Goal: Download file/media

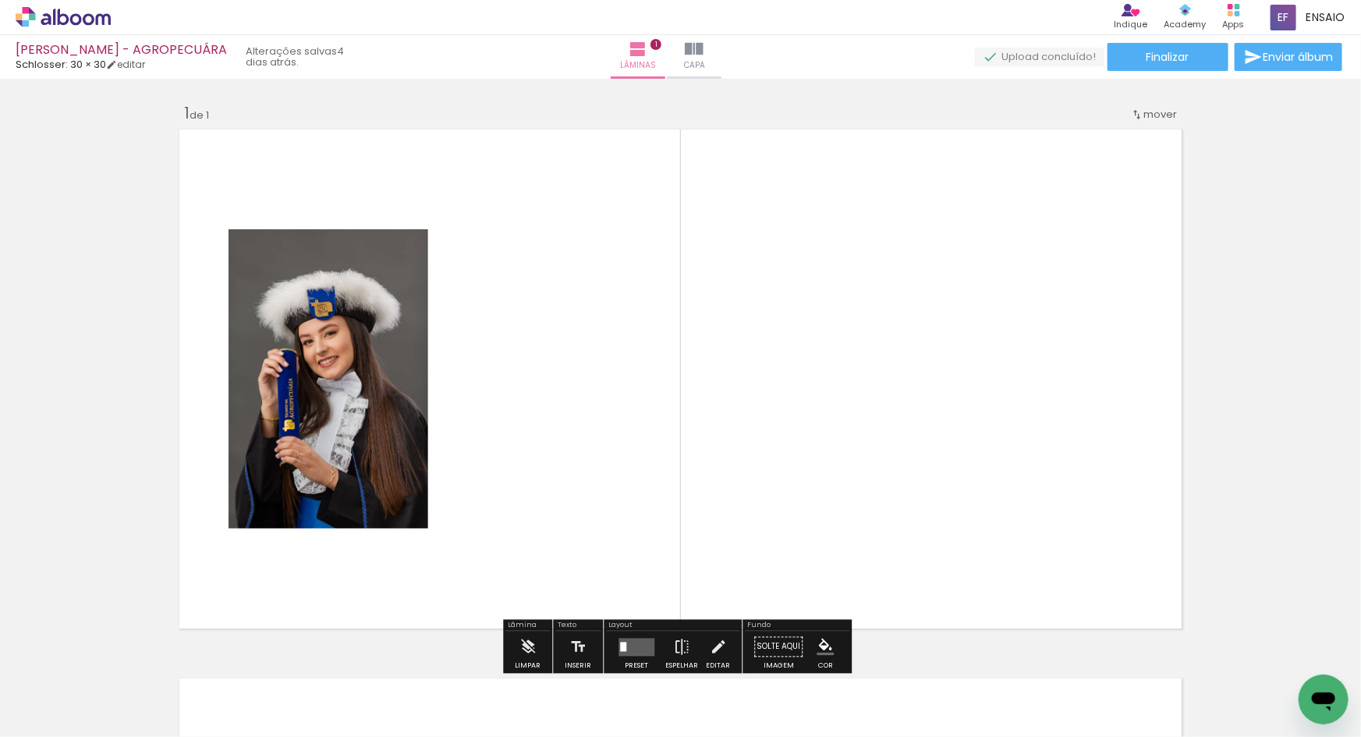
click at [83, 27] on icon at bounding box center [63, 17] width 95 height 20
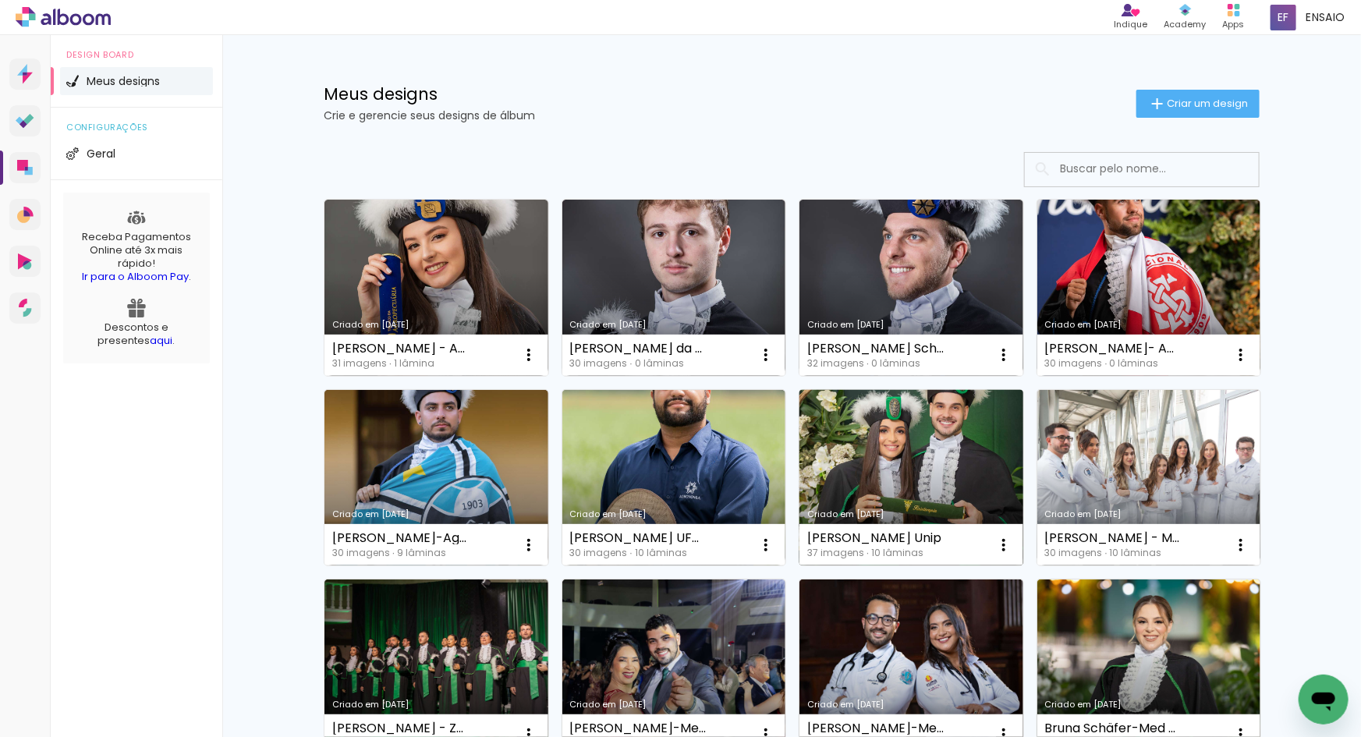
click at [895, 522] on link "Criado em [DATE]" at bounding box center [911, 478] width 224 height 176
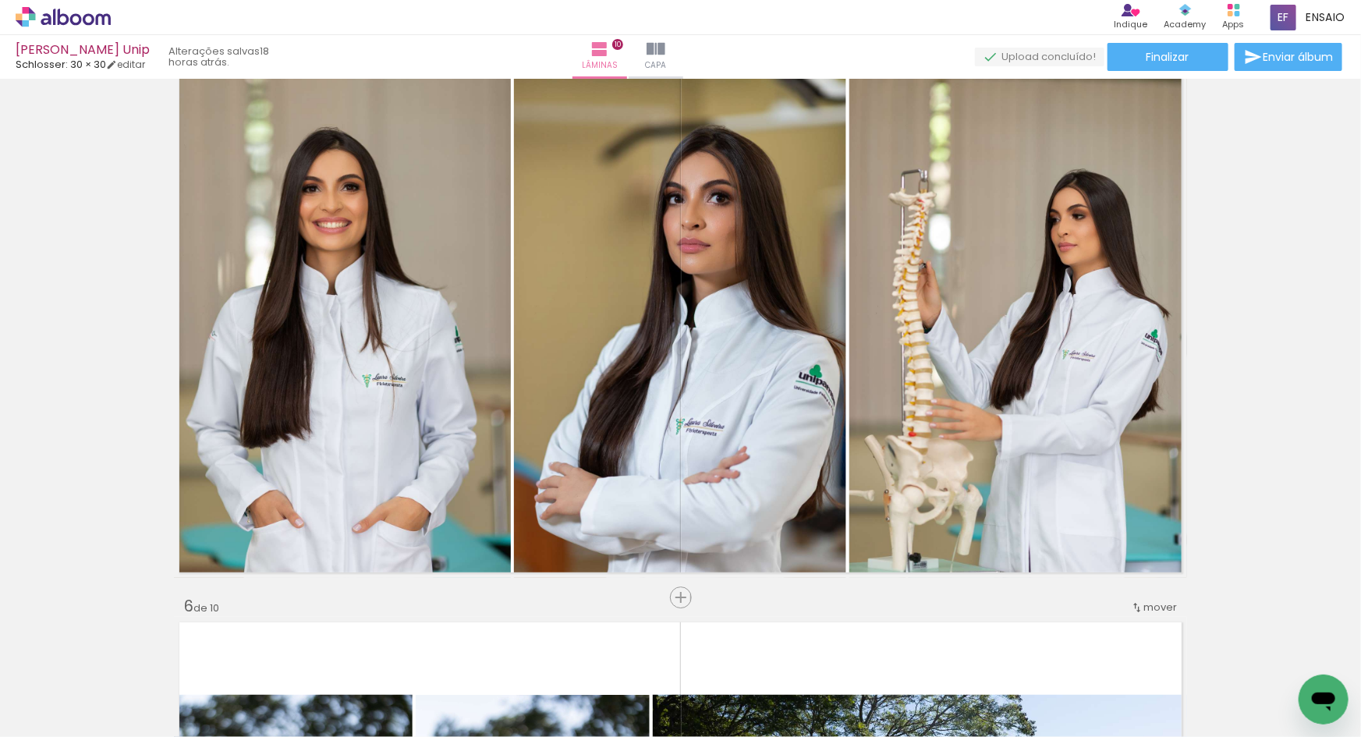
scroll to position [2238, 0]
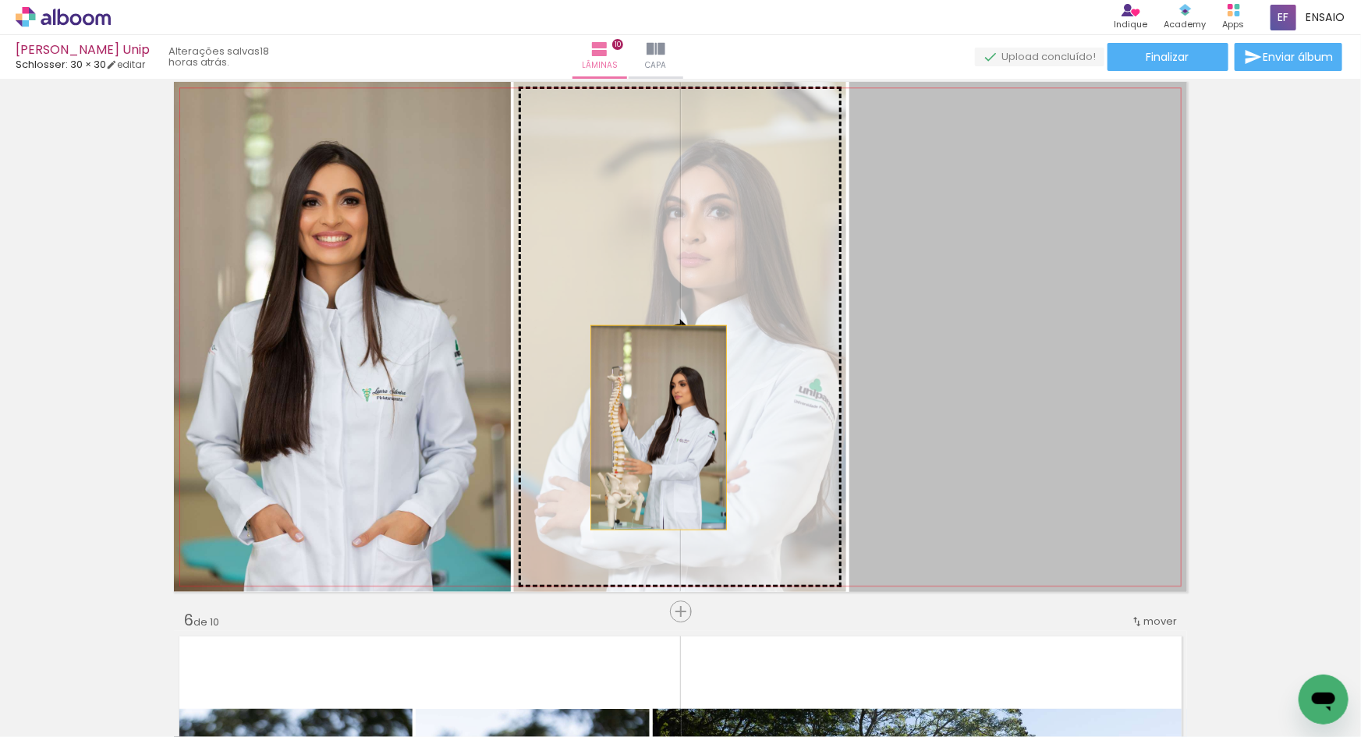
drag, startPoint x: 1037, startPoint y: 475, endPoint x: 653, endPoint y: 427, distance: 386.7
click at [0, 0] on slot at bounding box center [0, 0] width 0 height 0
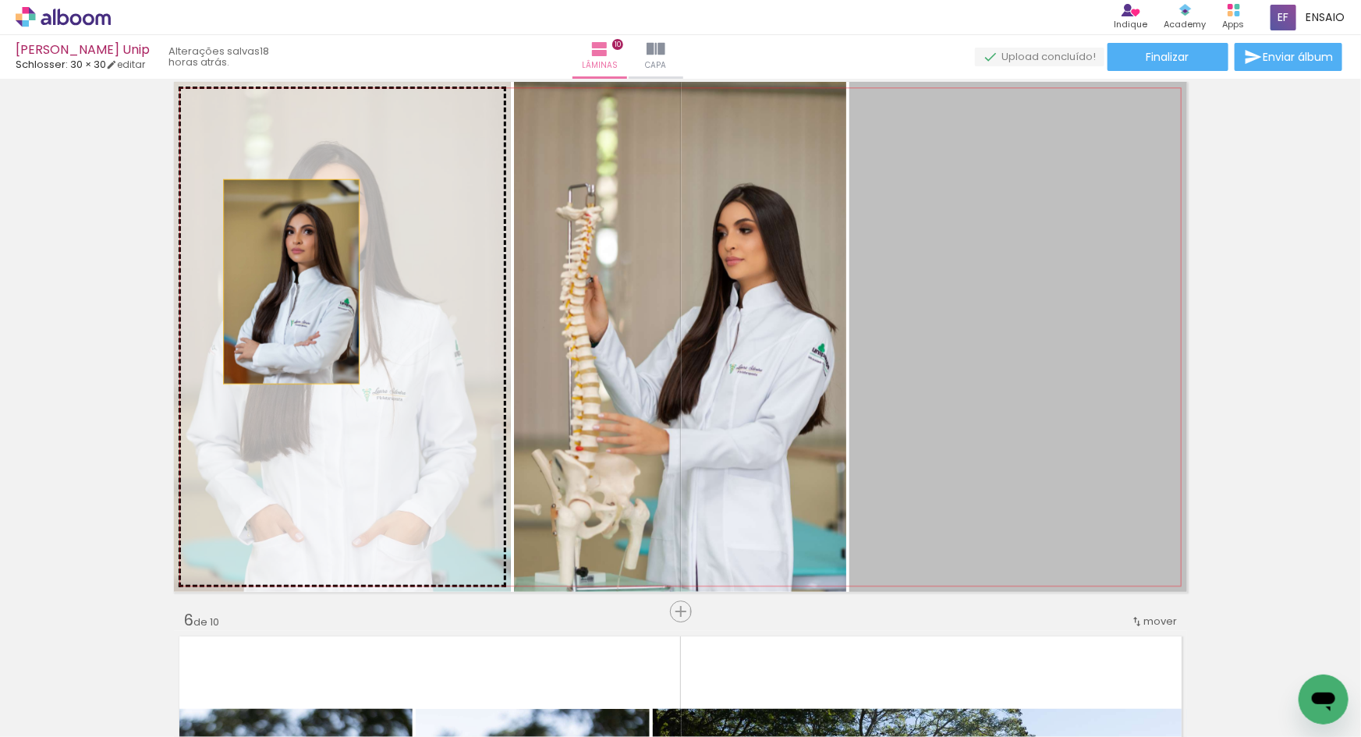
drag, startPoint x: 1025, startPoint y: 344, endPoint x: 286, endPoint y: 281, distance: 741.0
click at [0, 0] on slot at bounding box center [0, 0] width 0 height 0
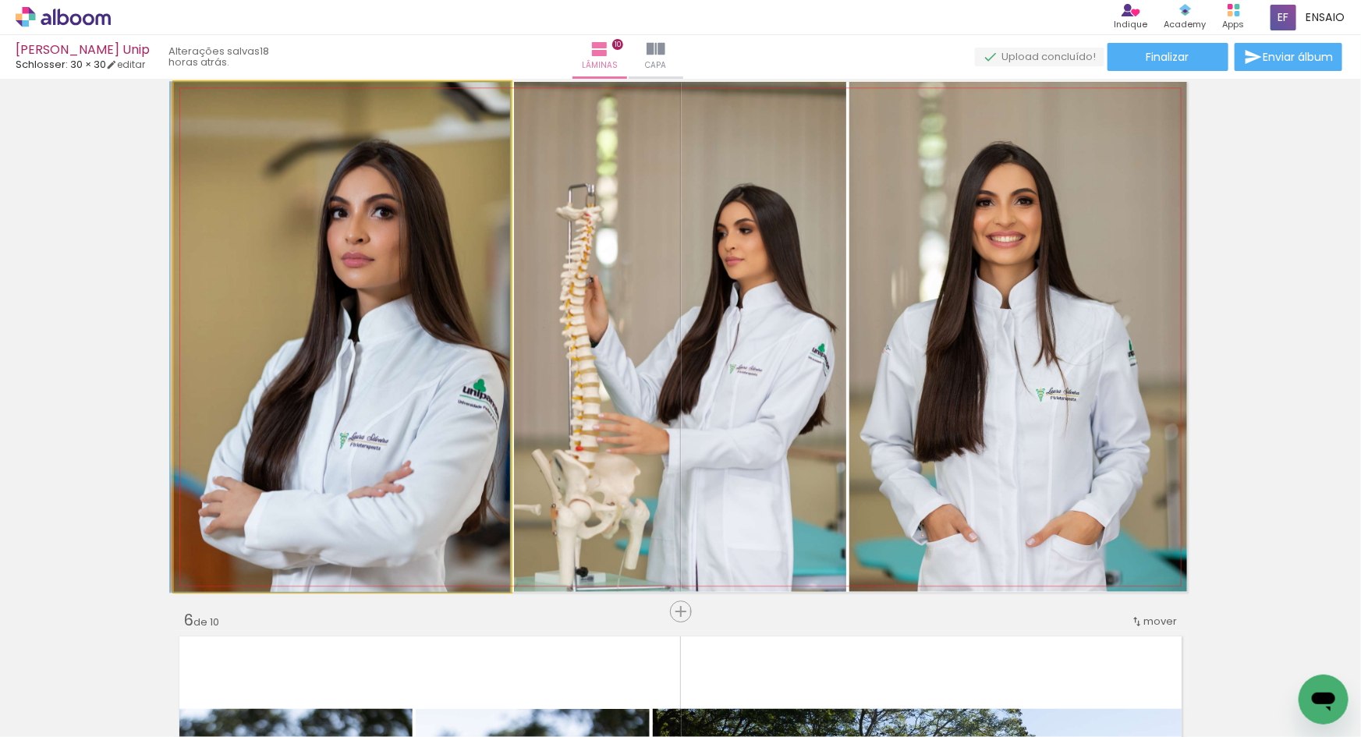
drag, startPoint x: 354, startPoint y: 338, endPoint x: 322, endPoint y: 337, distance: 32.0
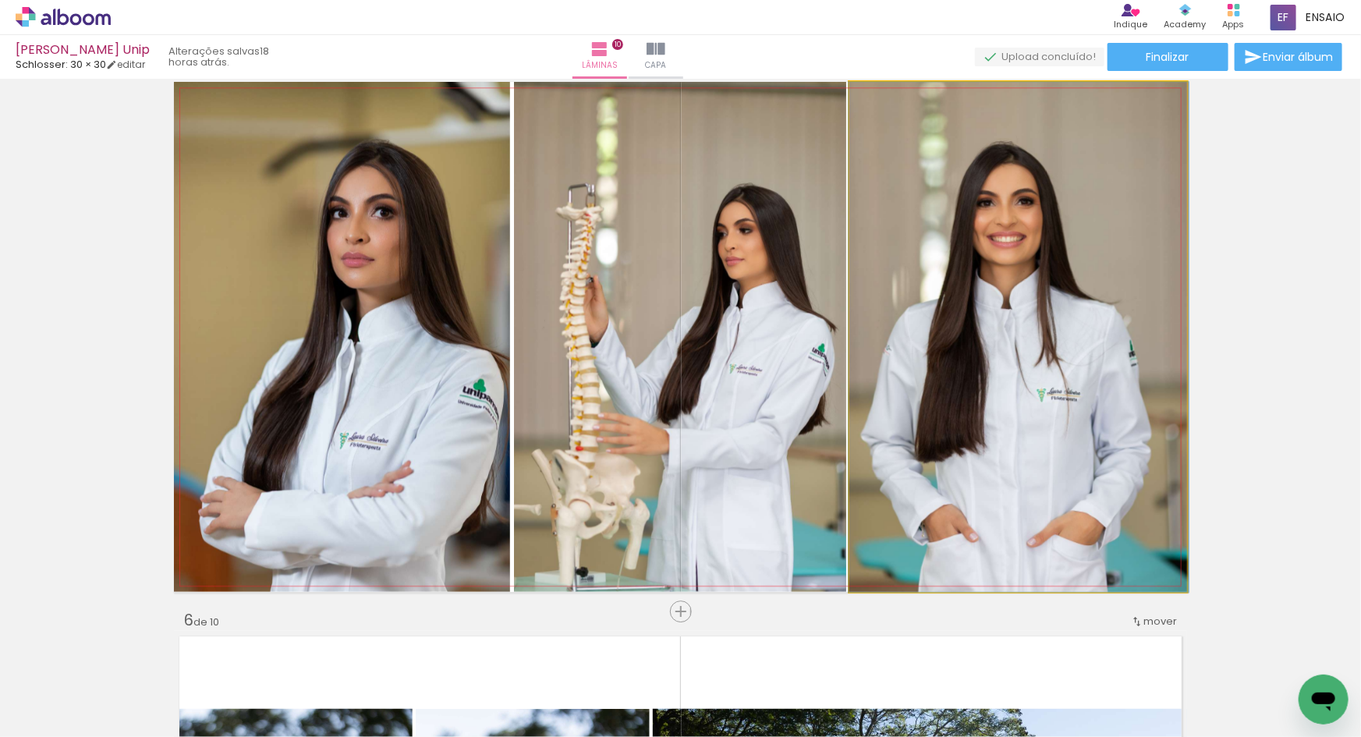
drag, startPoint x: 977, startPoint y: 458, endPoint x: 1053, endPoint y: 460, distance: 75.7
drag, startPoint x: 981, startPoint y: 551, endPoint x: 1004, endPoint y: 487, distance: 68.1
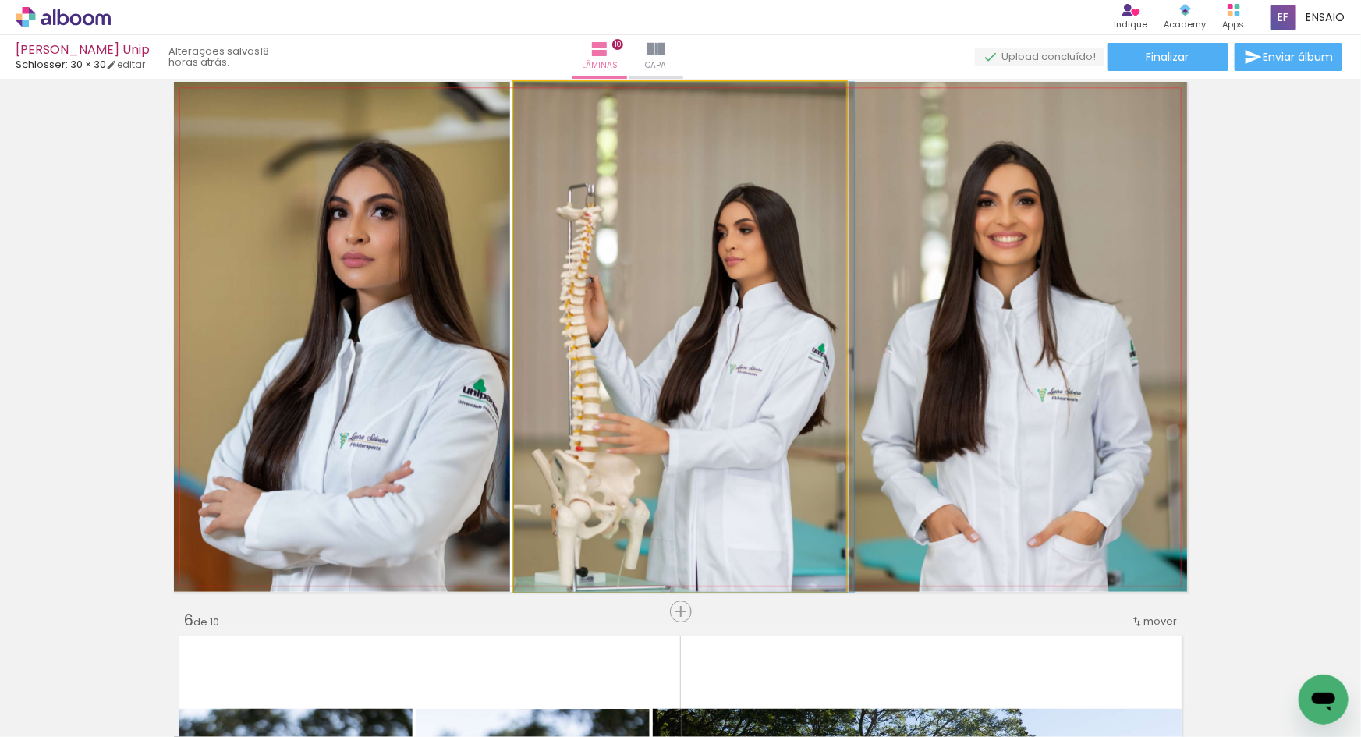
drag, startPoint x: 724, startPoint y: 529, endPoint x: 730, endPoint y: 482, distance: 47.2
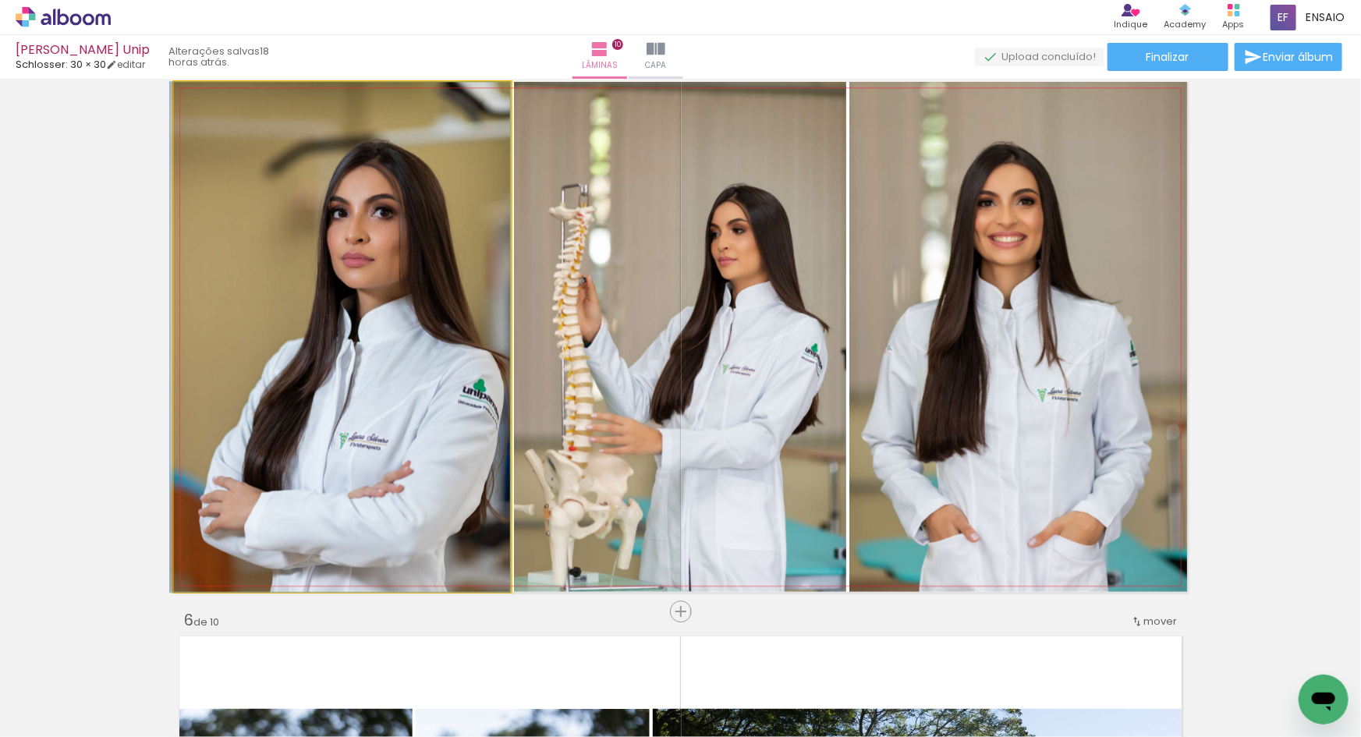
drag, startPoint x: 396, startPoint y: 396, endPoint x: 381, endPoint y: 396, distance: 14.8
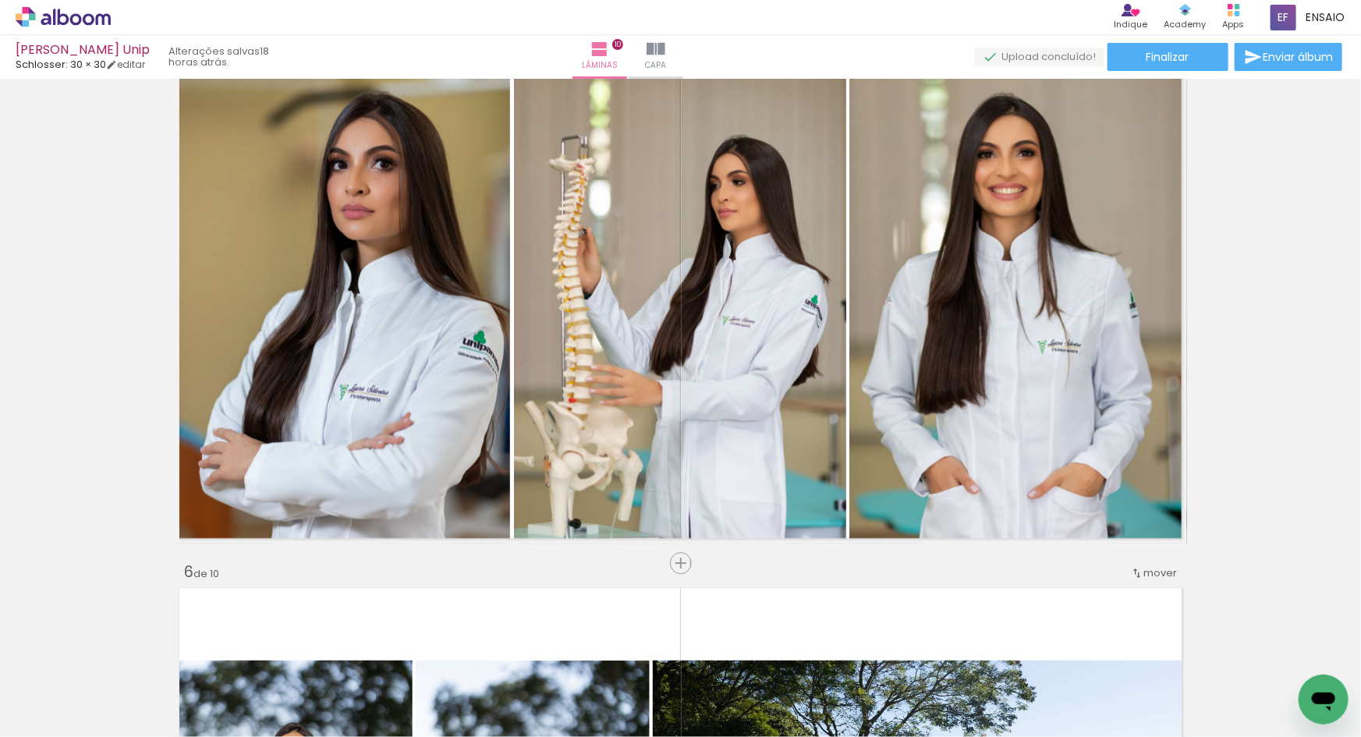
scroll to position [2217, 0]
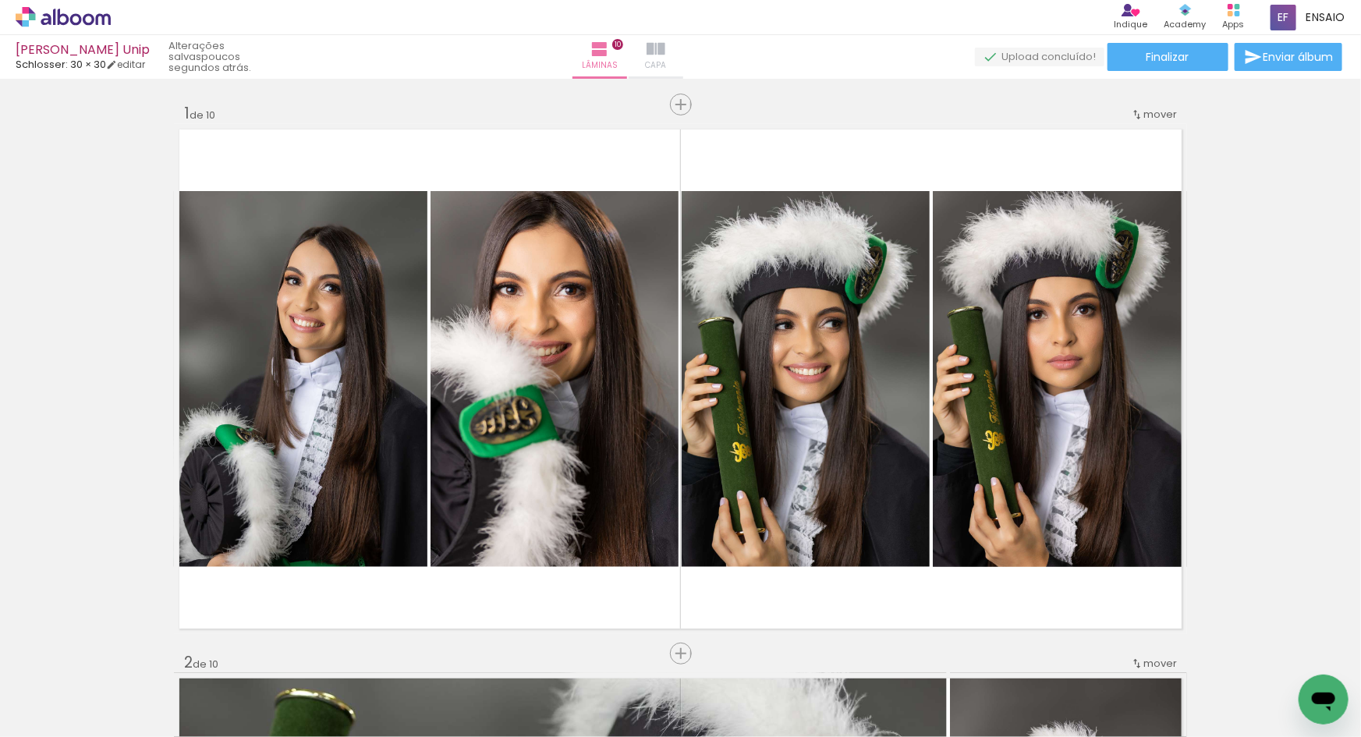
scroll to position [2217, 0]
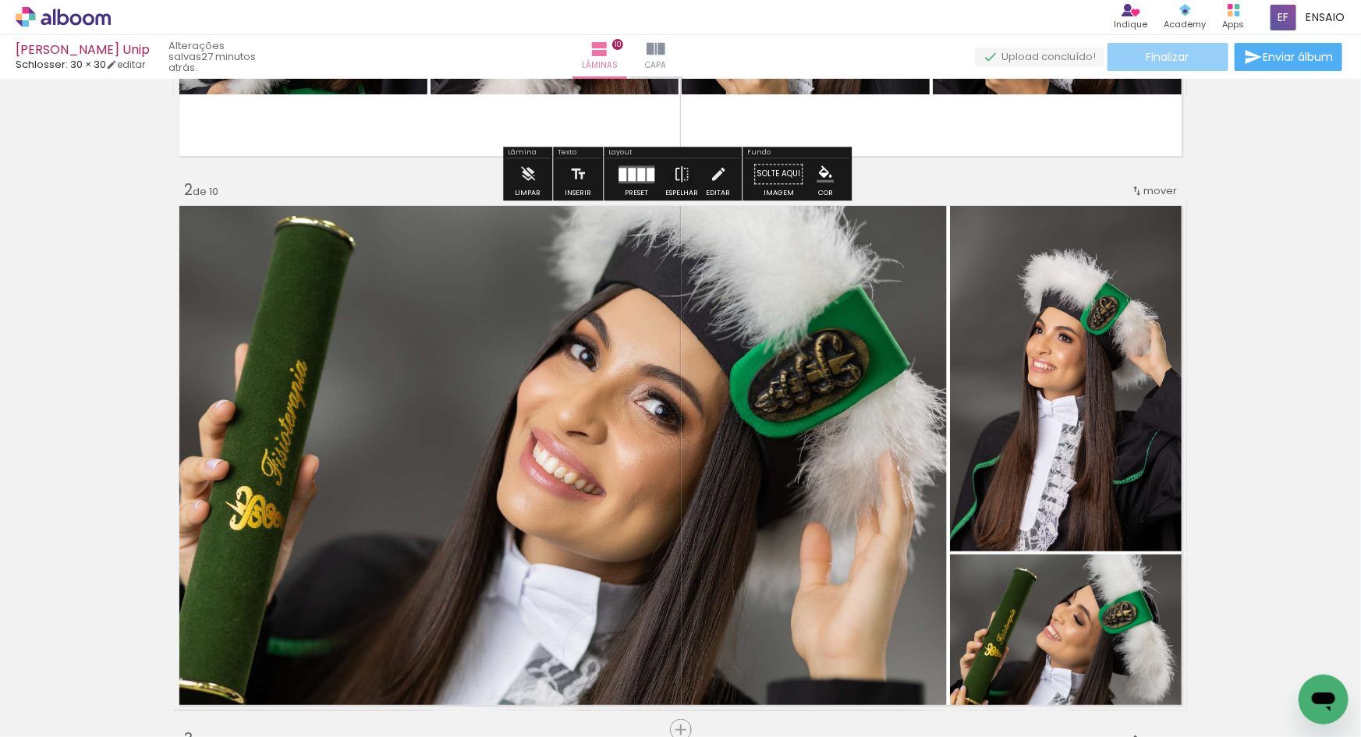
click at [1185, 55] on paper-button "Finalizar" at bounding box center [1167, 57] width 121 height 28
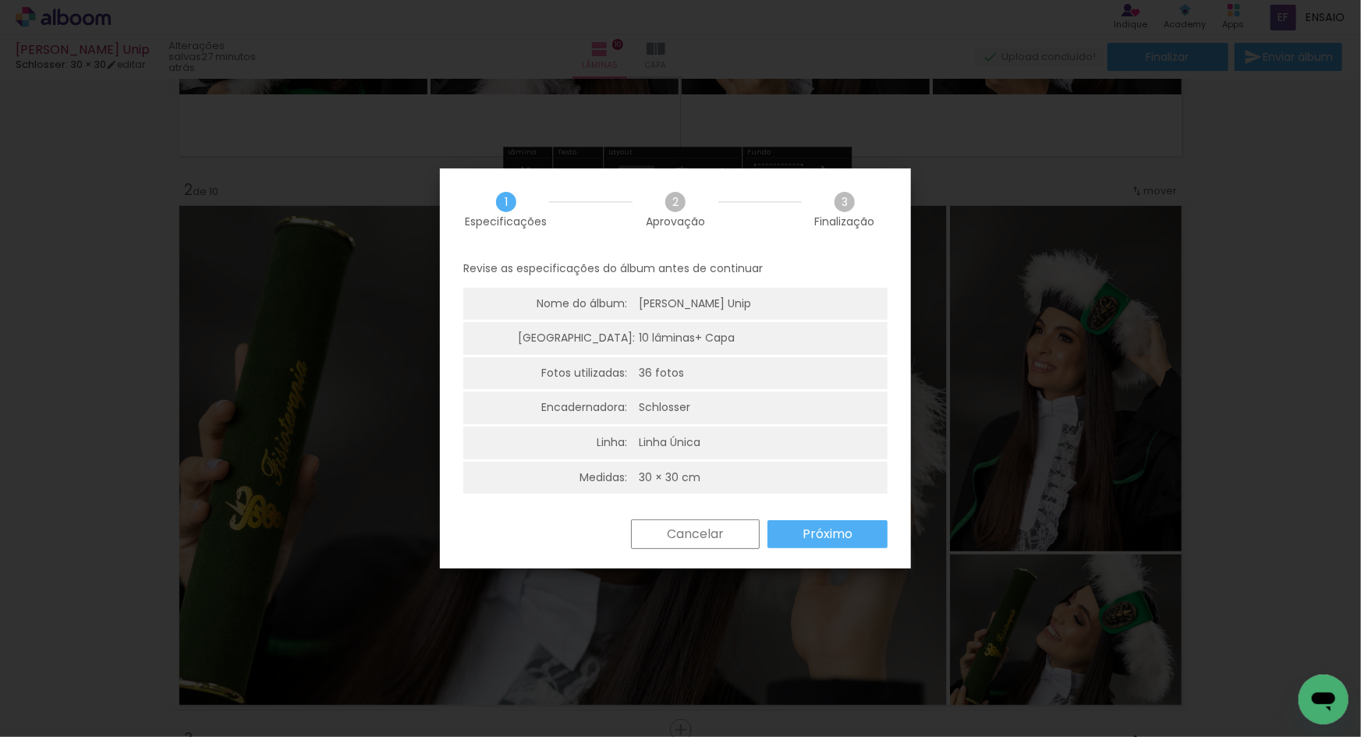
click at [855, 530] on paper-button "Próximo" at bounding box center [827, 534] width 120 height 28
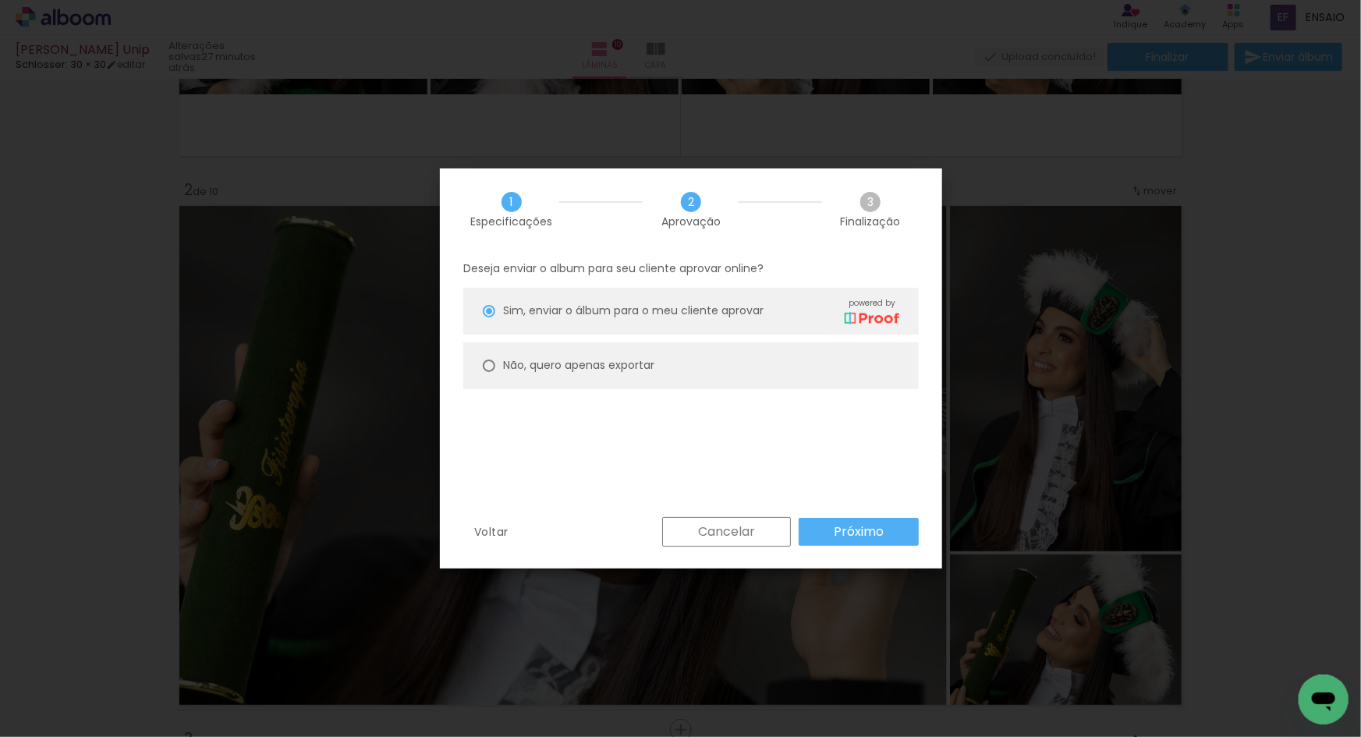
click at [0, 0] on slot "Não, quero apenas exportar" at bounding box center [0, 0] width 0 height 0
type paper-radio-button "on"
click at [872, 520] on paper-button "Próximo" at bounding box center [858, 532] width 120 height 28
type input "Alta, 300 DPI"
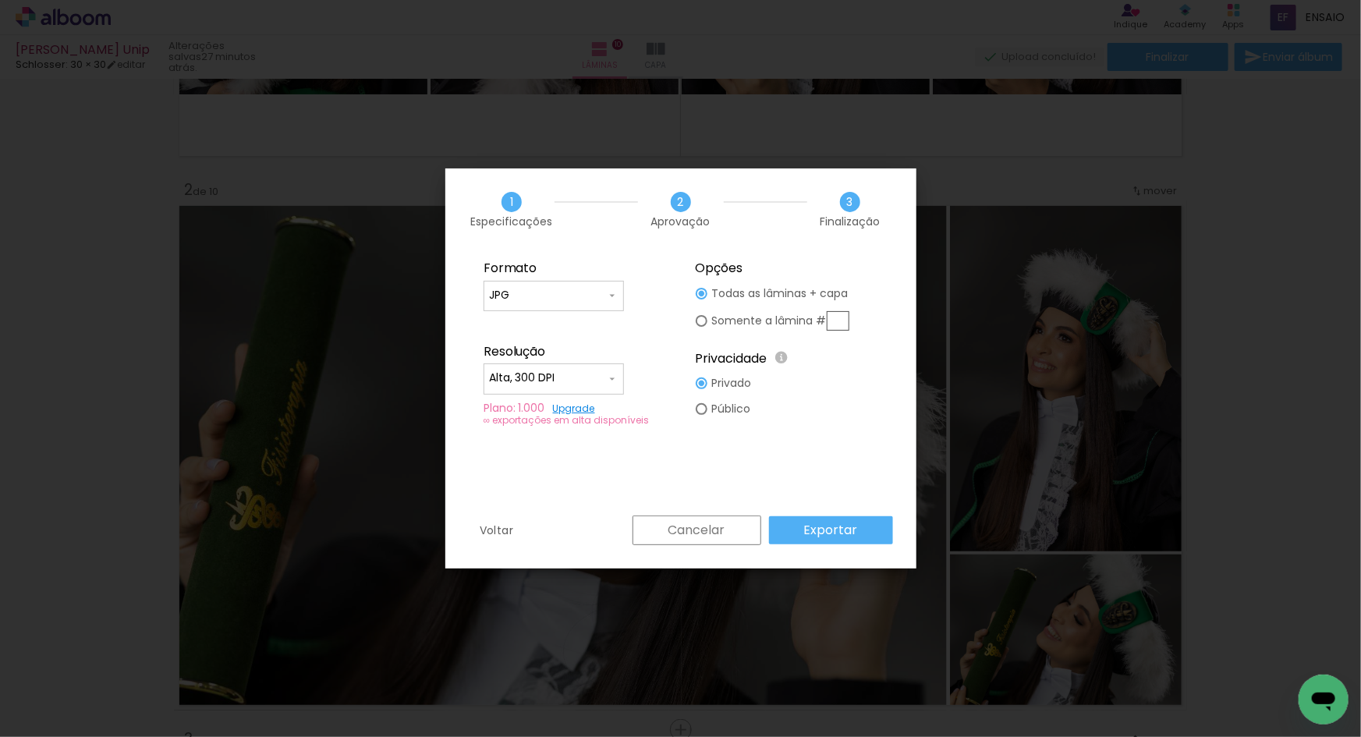
click at [586, 298] on input "JPG" at bounding box center [547, 296] width 117 height 16
click at [530, 332] on paper-item "PDF" at bounding box center [553, 324] width 140 height 31
type input "PDF"
click at [555, 376] on input "Alta, 300 DPI" at bounding box center [547, 378] width 117 height 16
click at [551, 409] on paper-item "Baixa" at bounding box center [553, 406] width 140 height 31
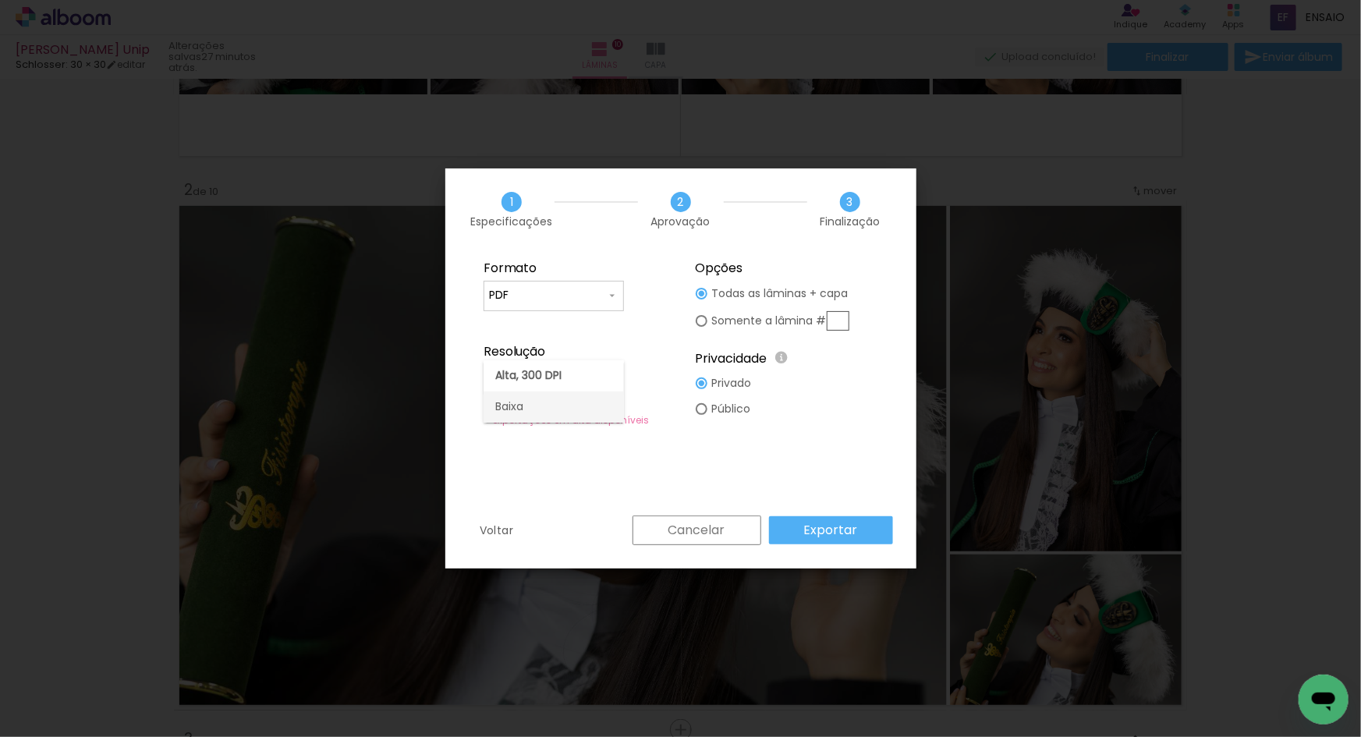
type input "Baixa"
click at [803, 524] on paper-button "Exportar" at bounding box center [831, 530] width 124 height 28
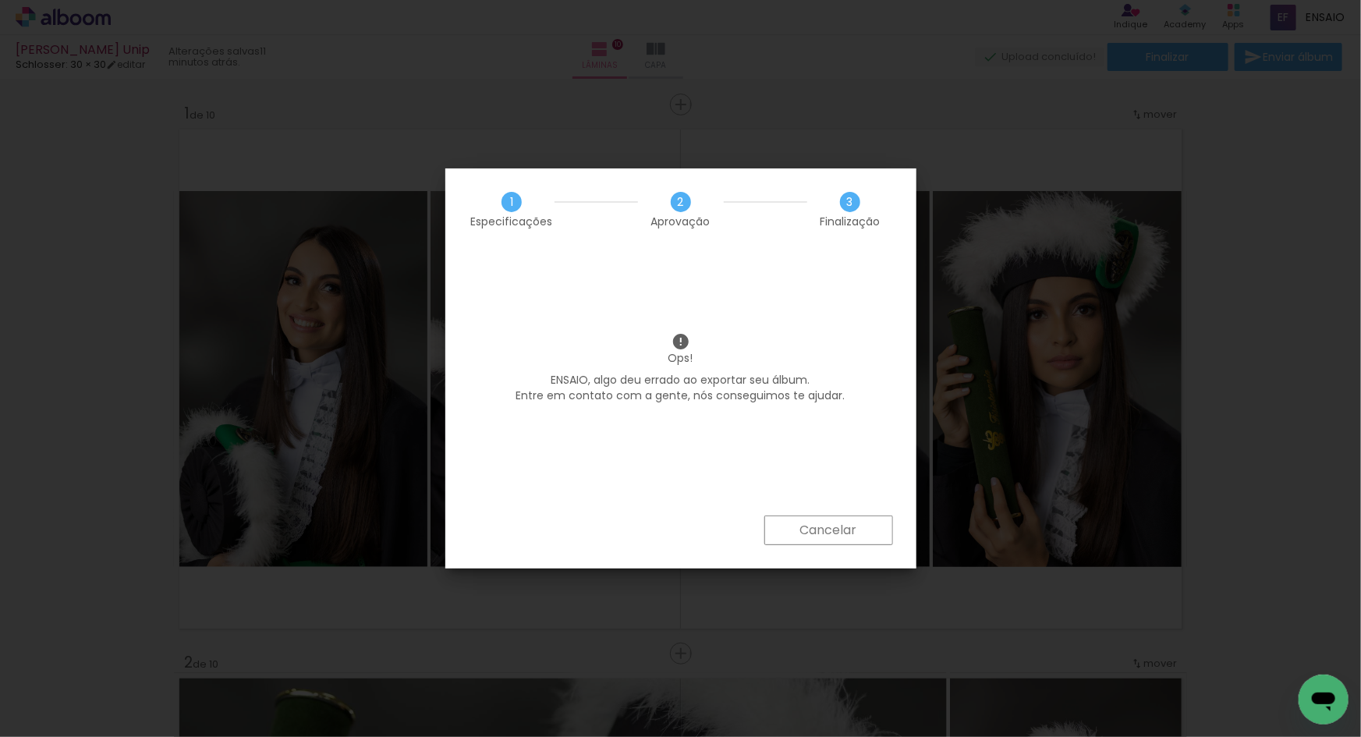
scroll to position [473, 0]
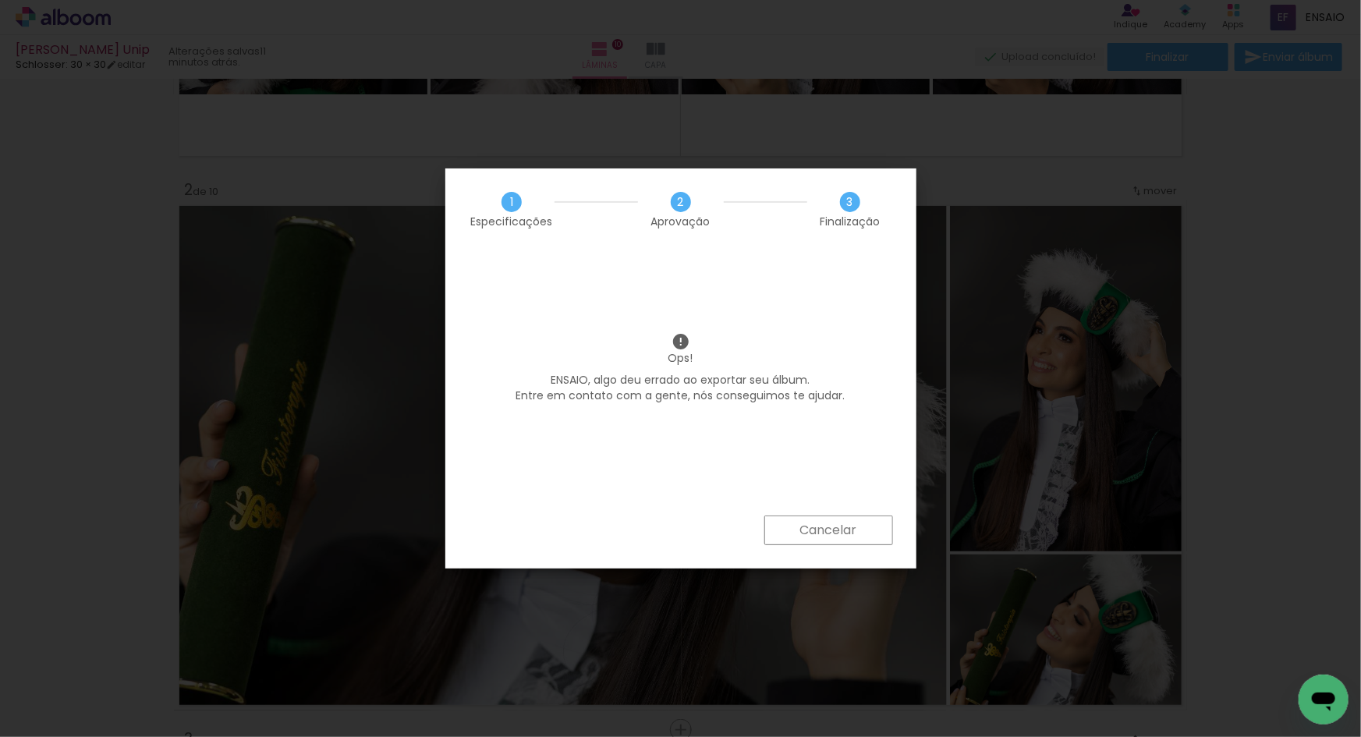
click at [0, 0] on slot "Cancelar" at bounding box center [0, 0] width 0 height 0
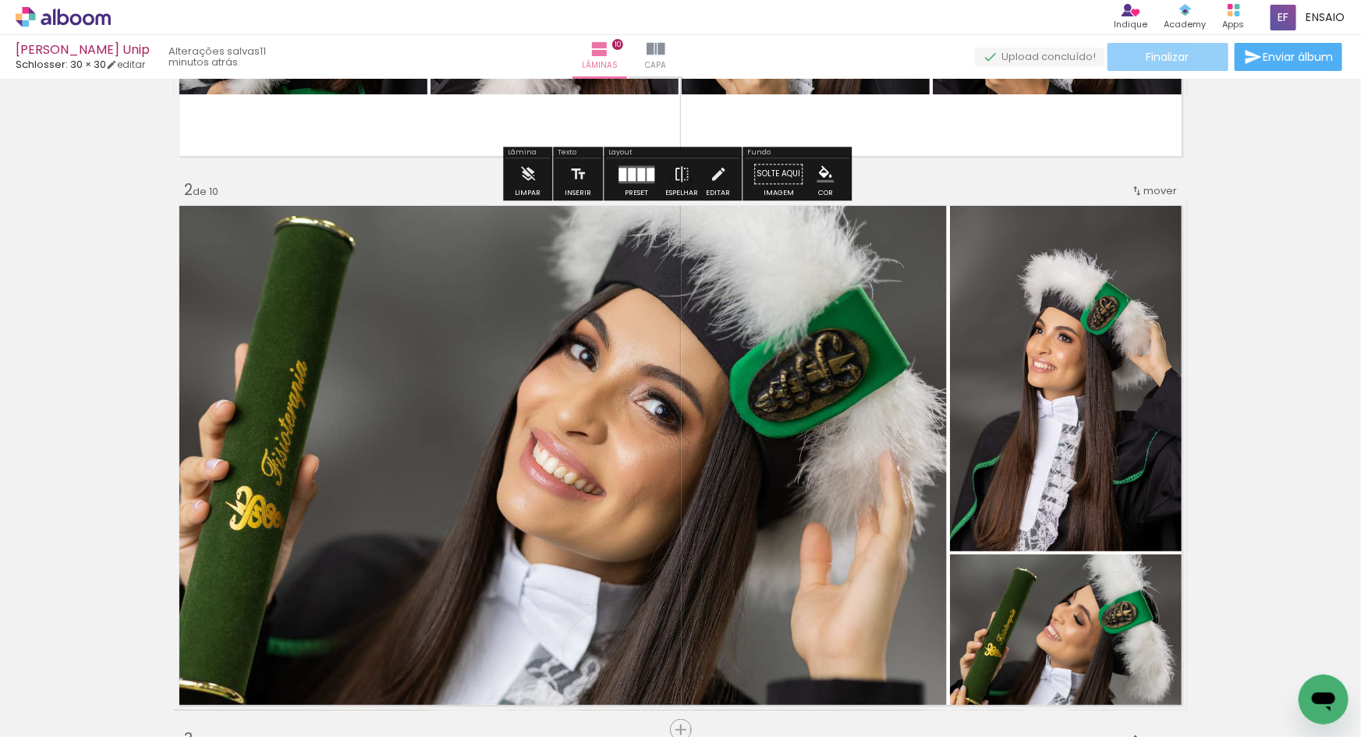
click at [1191, 57] on paper-button "Finalizar" at bounding box center [1167, 57] width 121 height 28
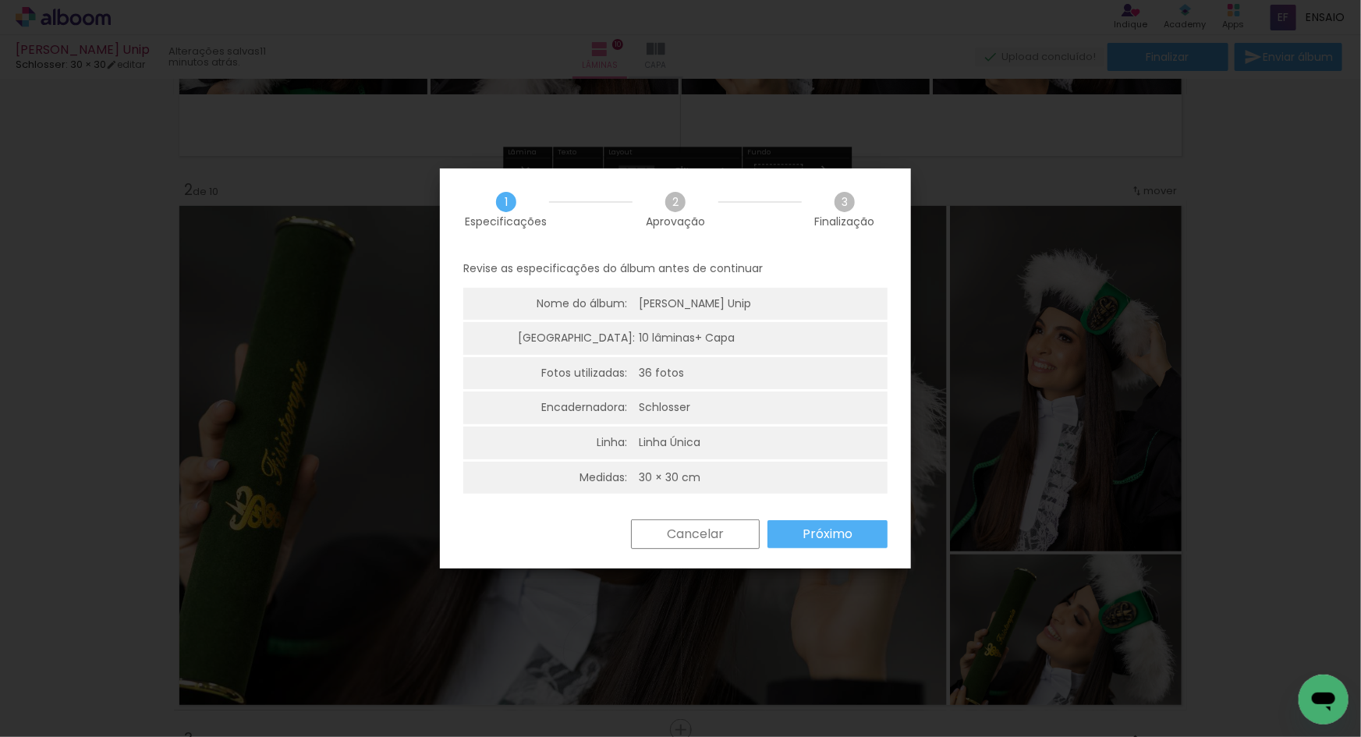
click at [0, 0] on slot "Próximo" at bounding box center [0, 0] width 0 height 0
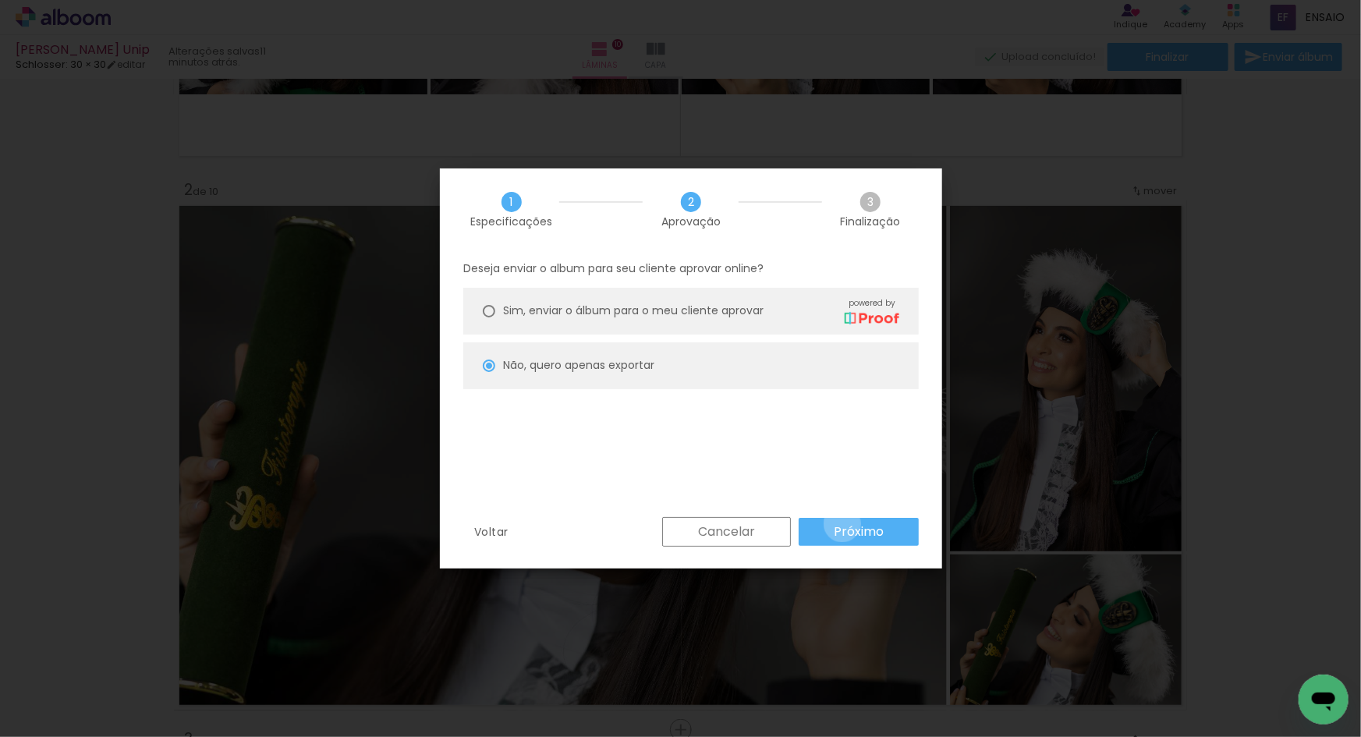
click at [0, 0] on slot "Próximo" at bounding box center [0, 0] width 0 height 0
type input "Baixa"
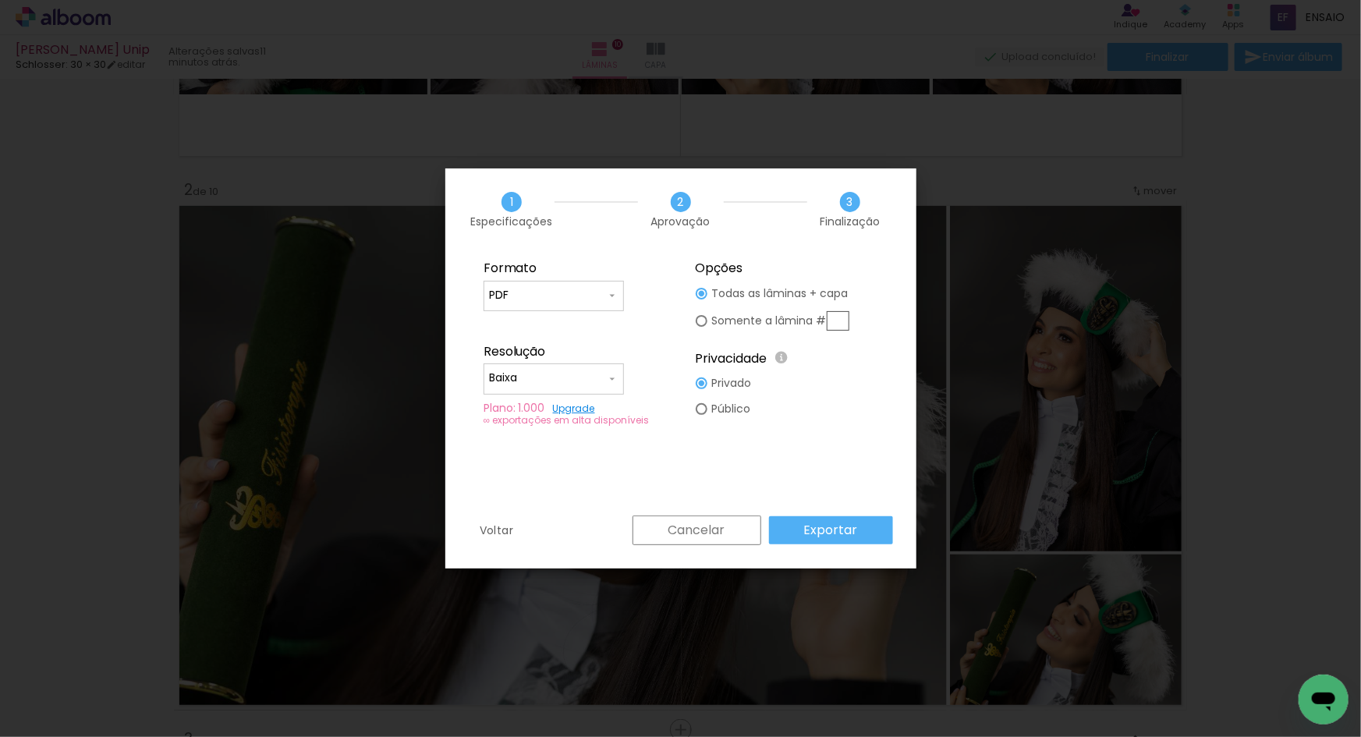
click at [0, 0] on slot "Exportar" at bounding box center [0, 0] width 0 height 0
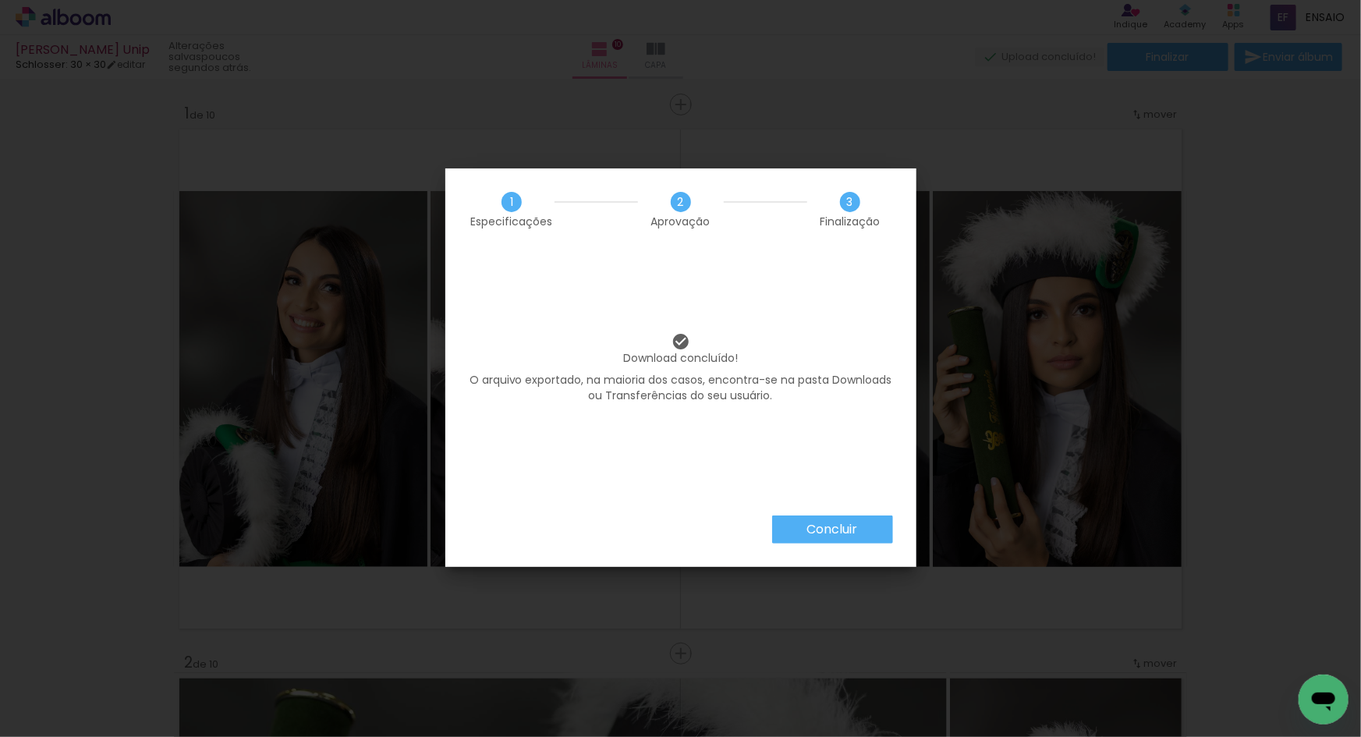
scroll to position [473, 0]
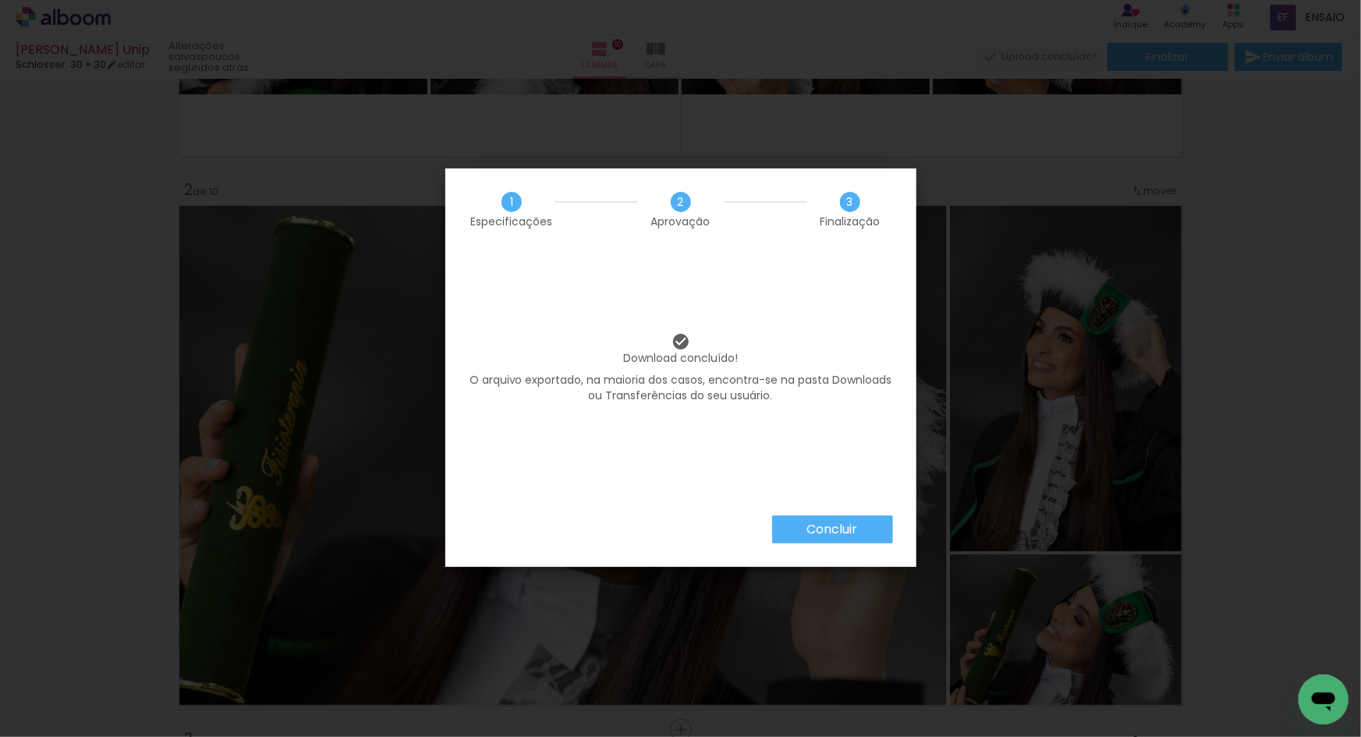
click at [866, 538] on paper-button "Concluir" at bounding box center [832, 529] width 121 height 28
